Goal: Task Accomplishment & Management: Use online tool/utility

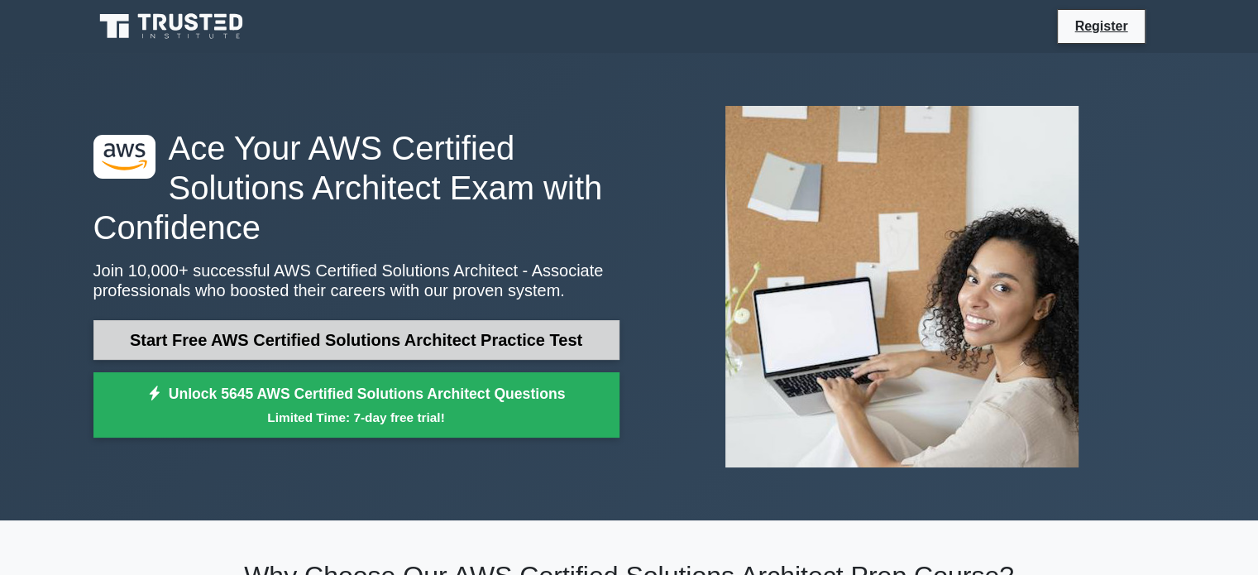
click at [530, 342] on link "Start Free AWS Certified Solutions Architect Practice Test" at bounding box center [356, 340] width 526 height 40
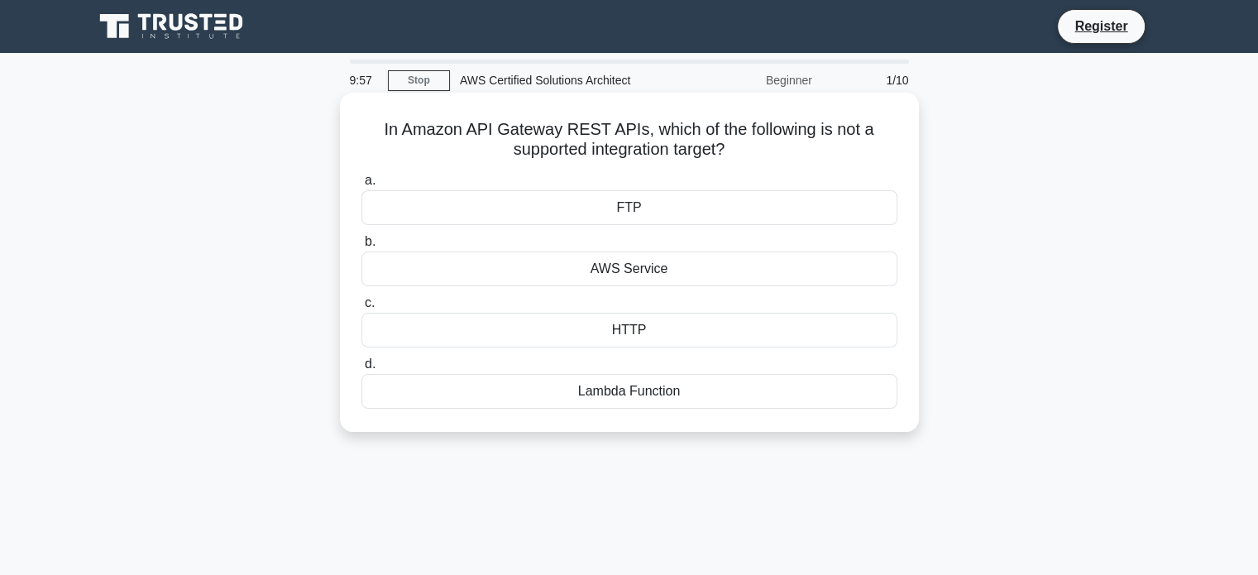
click at [428, 93] on div "In Amazon API Gateway REST APIs, which of the following is not a supported inte…" at bounding box center [629, 262] width 579 height 339
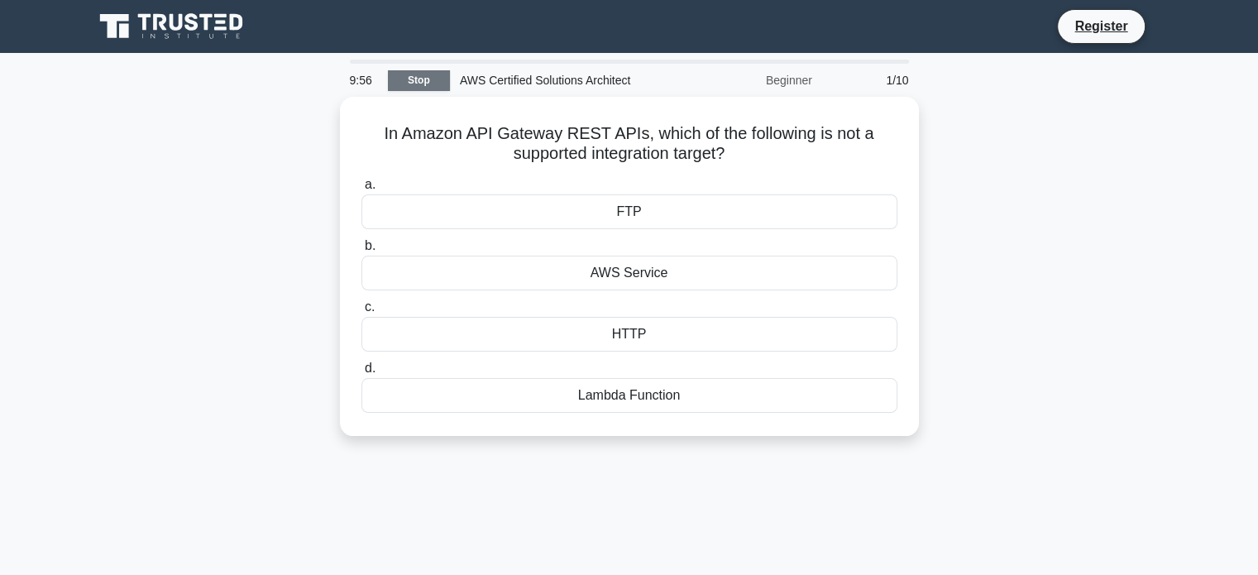
click at [426, 88] on link "Stop" at bounding box center [419, 80] width 62 height 21
